Goal: Transaction & Acquisition: Purchase product/service

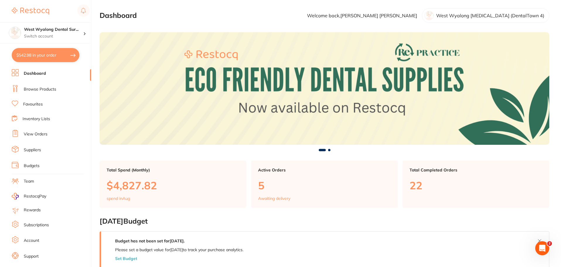
click at [48, 90] on link "Browse Products" at bounding box center [40, 89] width 32 height 6
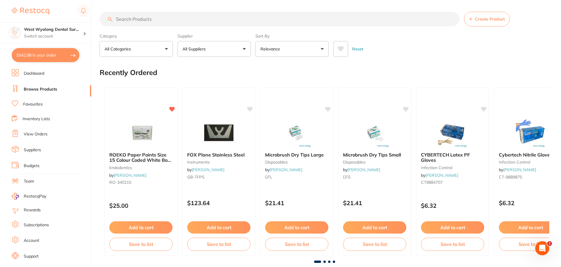
click at [151, 22] on input "search" at bounding box center [280, 19] width 360 height 15
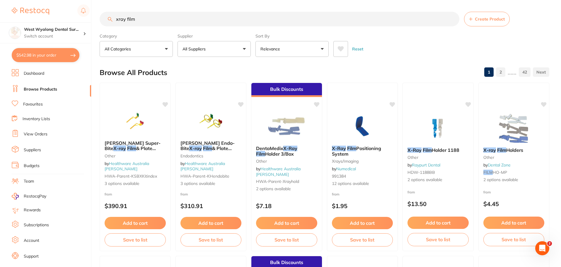
drag, startPoint x: 179, startPoint y: 18, endPoint x: 57, endPoint y: 16, distance: 122.4
click at [57, 16] on div "$542.98 West Wyalong Dental Sur... Switch account West Wyalong [MEDICAL_DATA] (…" at bounding box center [280, 133] width 561 height 267
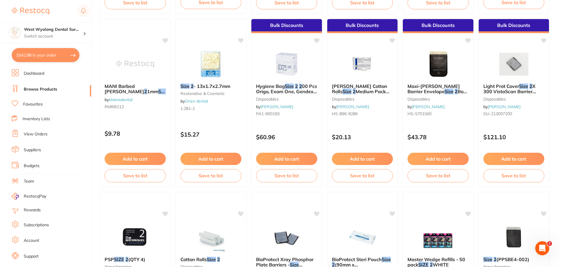
scroll to position [234, 0]
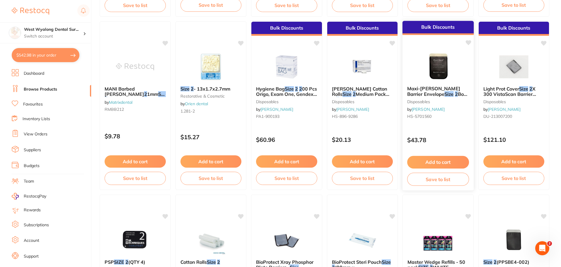
type input "size 2"
click at [419, 88] on span "Maxi-[PERSON_NAME] Barrier Envelope" at bounding box center [433, 90] width 53 height 11
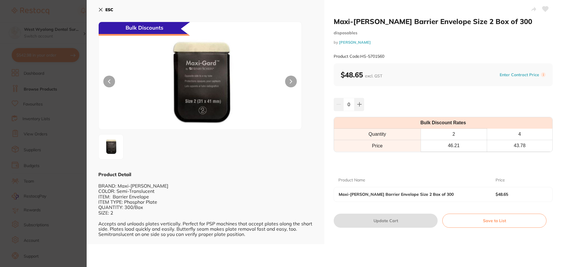
click at [291, 82] on icon at bounding box center [291, 82] width 2 height 4
